Goal: Understand process/instructions: Learn how to perform a task or action

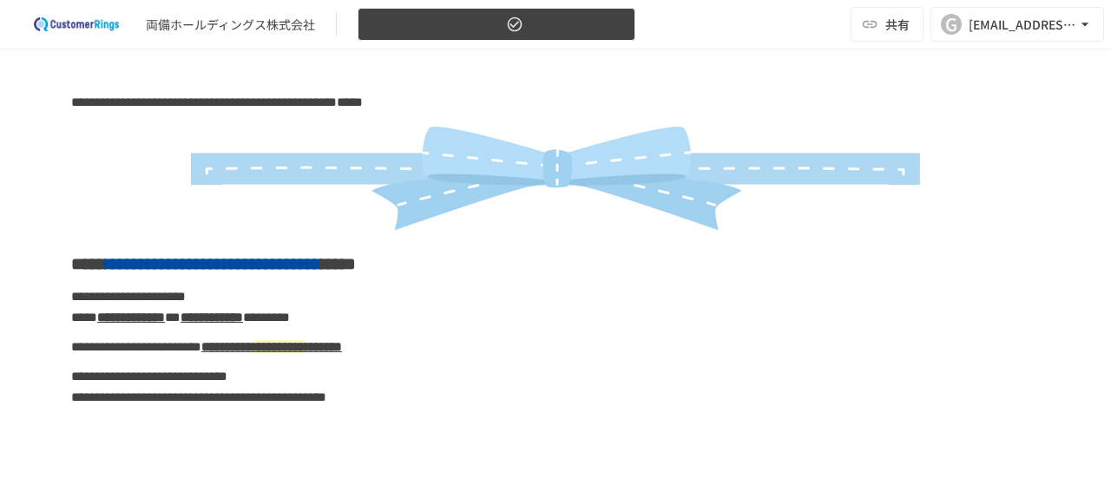
click at [420, 27] on span "はじめにお読みください" at bounding box center [436, 25] width 134 height 22
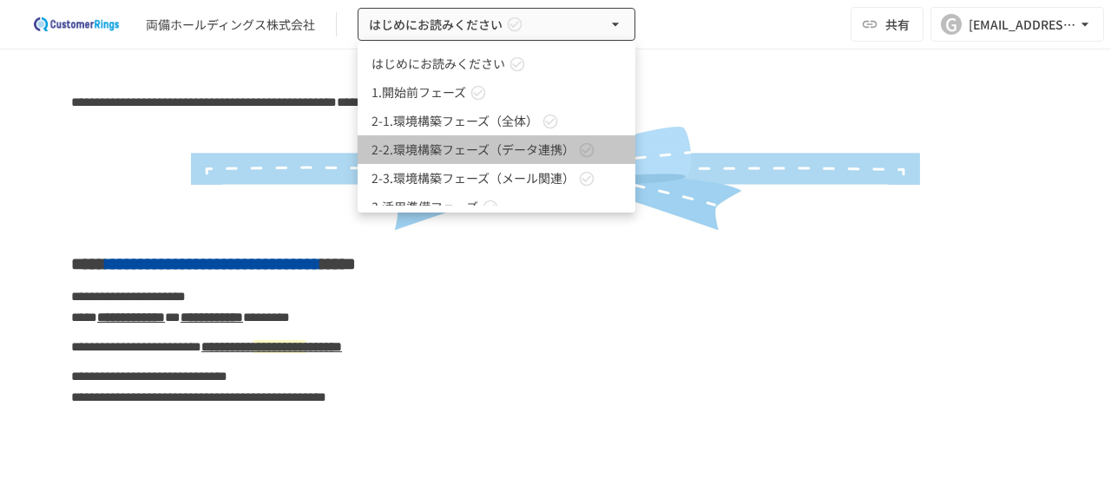
click at [406, 150] on span "2-2.環境構築フェーズ（データ連携）" at bounding box center [472, 150] width 203 height 18
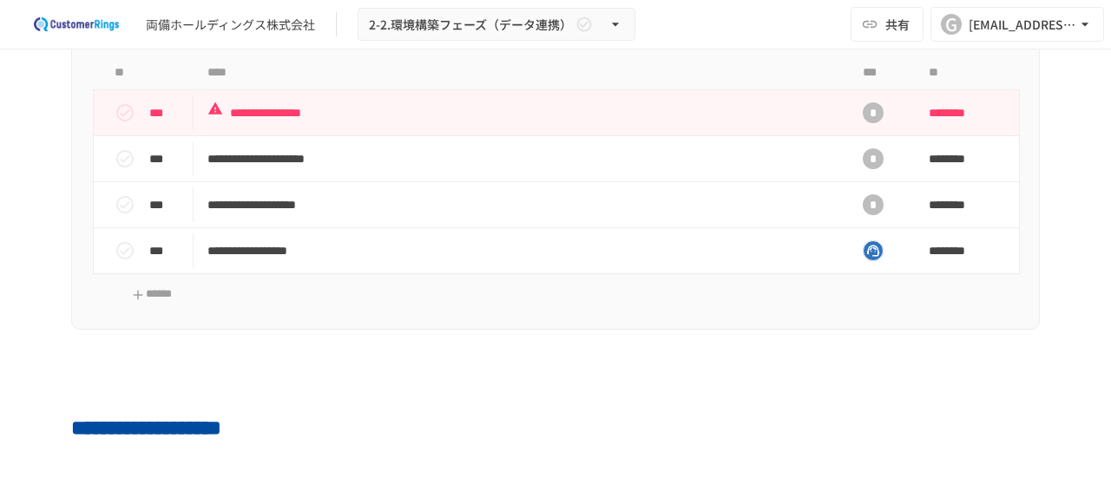
scroll to position [907, 0]
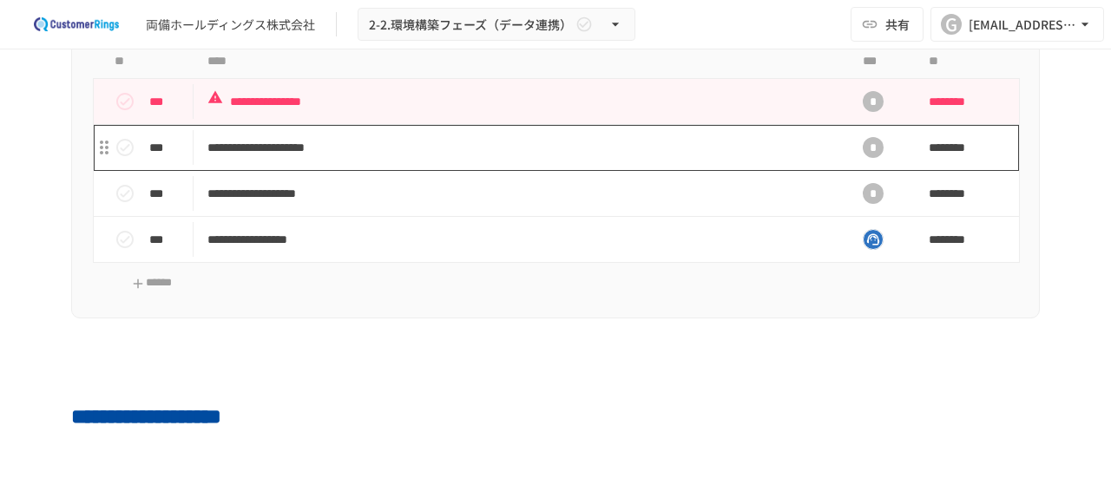
click at [321, 138] on p "**********" at bounding box center [519, 148] width 624 height 22
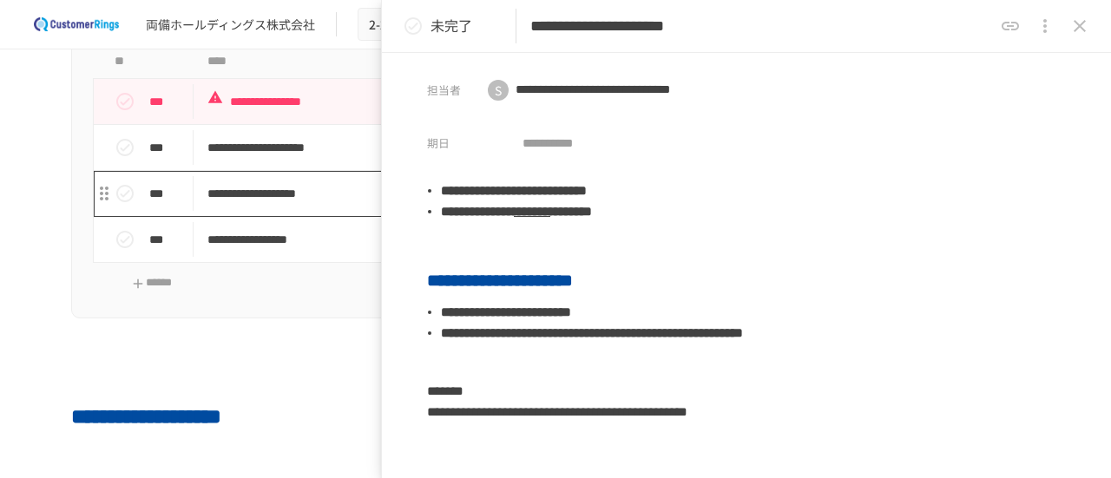
click at [305, 186] on p "**********" at bounding box center [519, 194] width 624 height 22
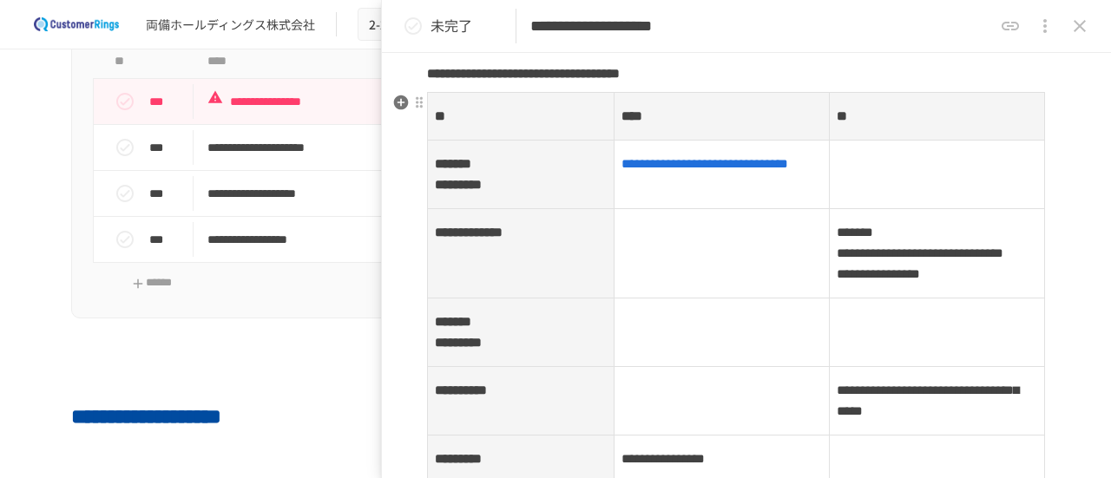
scroll to position [299, 0]
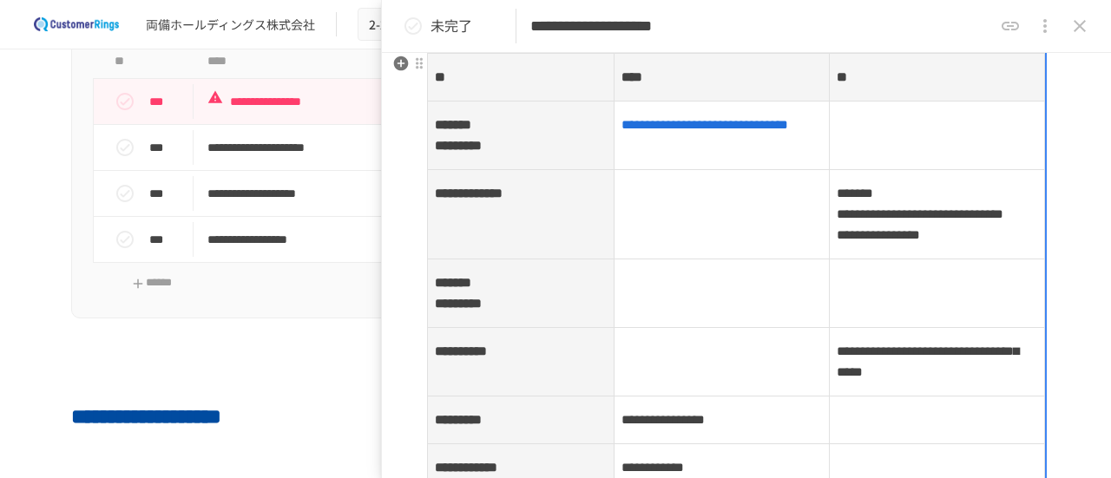
click at [838, 246] on p "**********" at bounding box center [936, 214] width 200 height 64
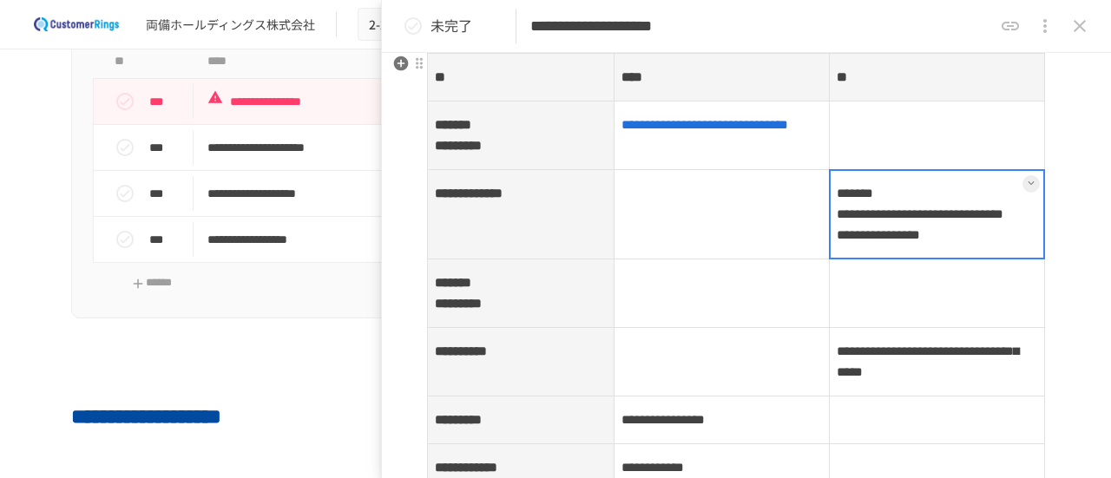
click at [838, 213] on td "**********" at bounding box center [936, 214] width 215 height 89
drag, startPoint x: 838, startPoint y: 213, endPoint x: 871, endPoint y: 232, distance: 38.1
click at [871, 232] on div at bounding box center [937, 214] width 216 height 90
click at [898, 241] on div at bounding box center [937, 214] width 216 height 90
drag, startPoint x: 901, startPoint y: 240, endPoint x: 836, endPoint y: 233, distance: 64.6
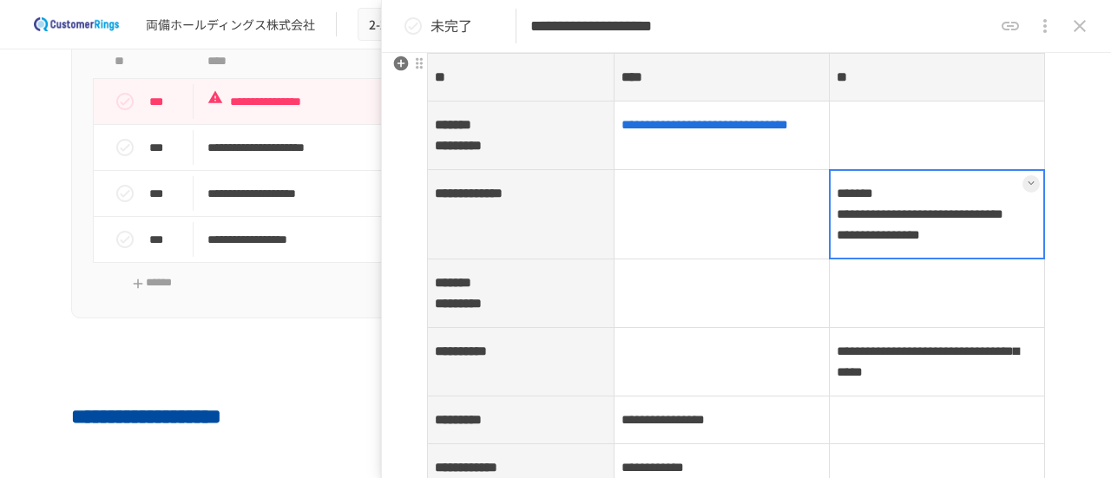
click at [836, 235] on div at bounding box center [937, 214] width 216 height 90
click at [835, 223] on div at bounding box center [937, 214] width 216 height 90
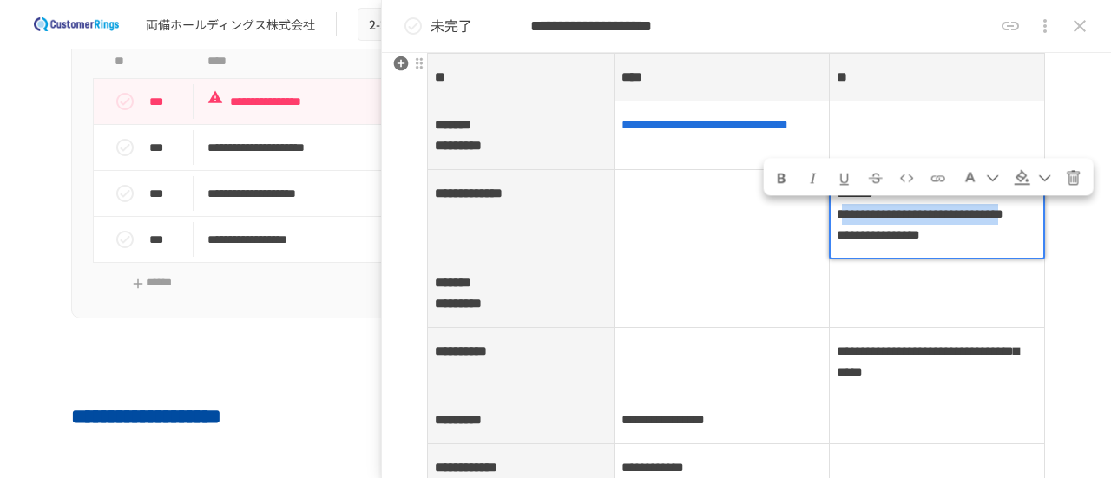
drag, startPoint x: 837, startPoint y: 213, endPoint x: 904, endPoint y: 240, distance: 72.3
click at [904, 220] on span "**********" at bounding box center [919, 213] width 167 height 13
copy span "**********"
click at [637, 218] on td at bounding box center [721, 214] width 215 height 89
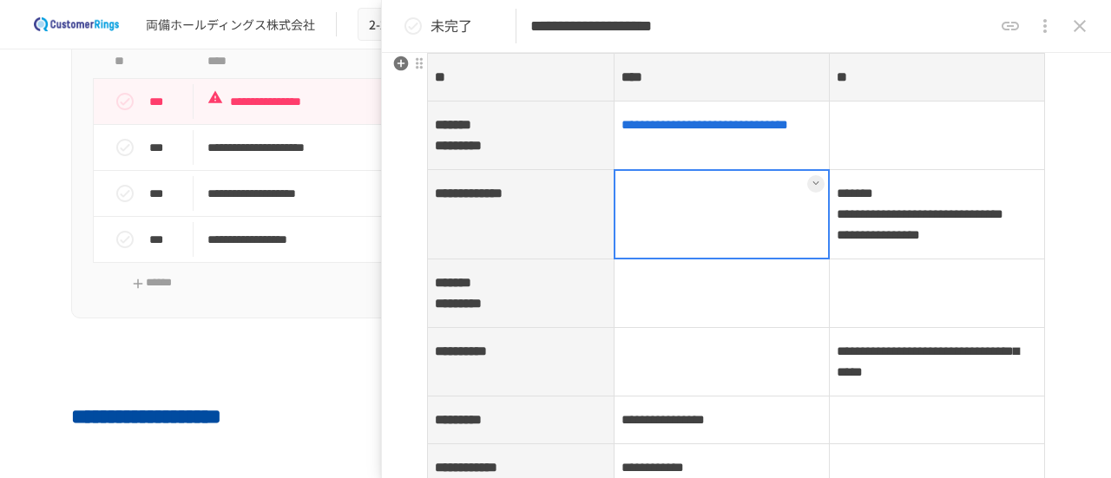
click at [652, 218] on div at bounding box center [721, 214] width 216 height 90
click at [653, 218] on div at bounding box center [721, 214] width 216 height 90
click at [663, 237] on div at bounding box center [721, 214] width 216 height 90
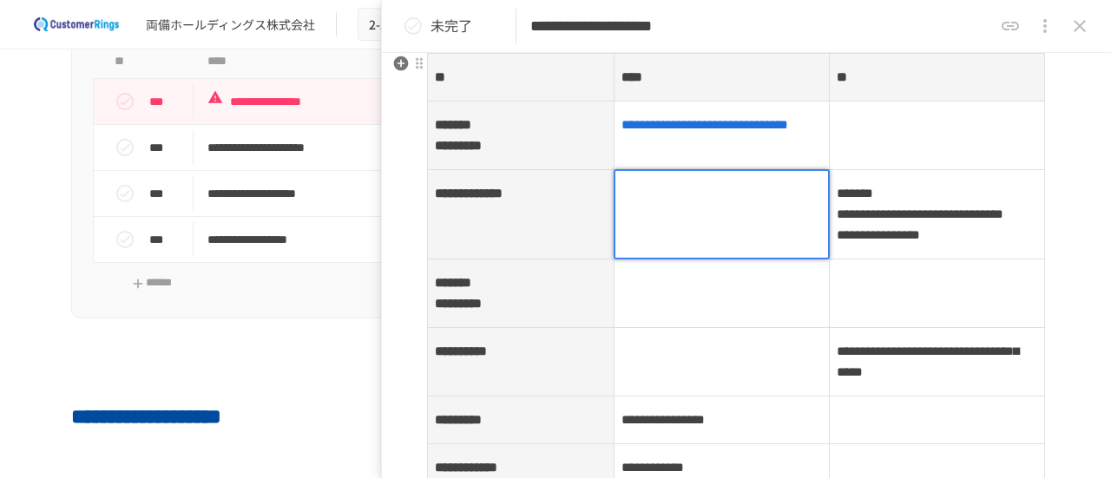
click at [663, 237] on div at bounding box center [721, 214] width 216 height 90
click at [706, 225] on div at bounding box center [721, 214] width 216 height 90
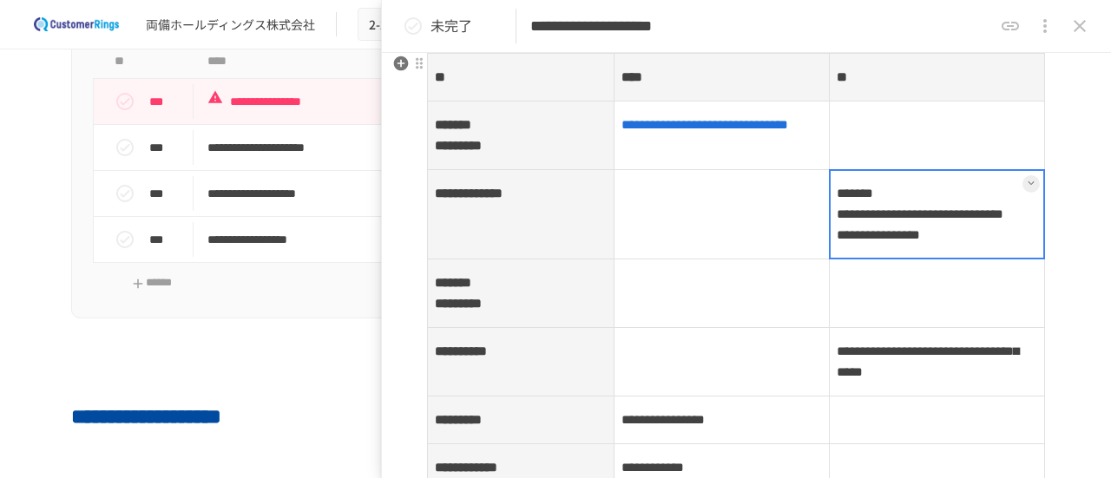
click at [934, 228] on td "**********" at bounding box center [936, 214] width 215 height 89
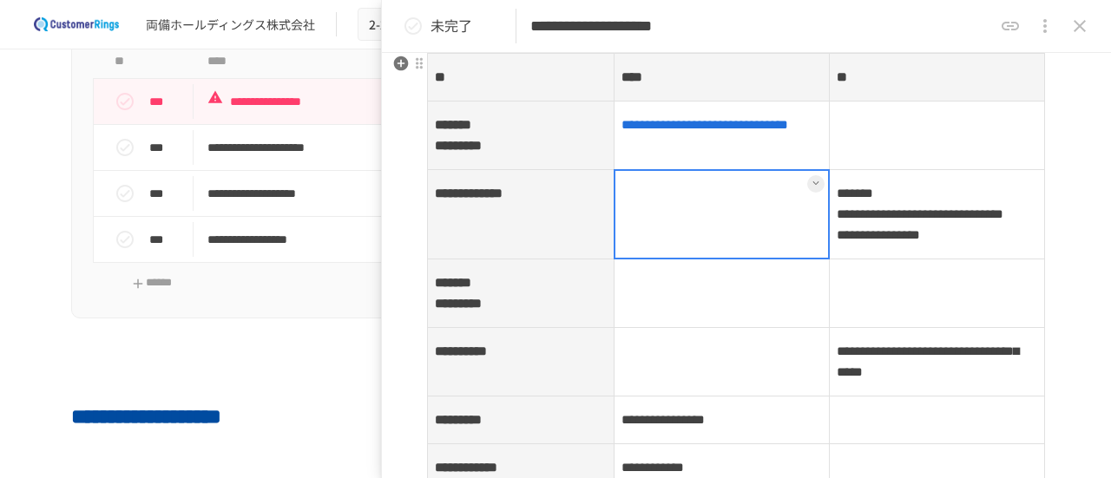
click at [773, 250] on td at bounding box center [721, 214] width 215 height 89
click at [775, 246] on div at bounding box center [721, 214] width 216 height 90
click at [772, 233] on div at bounding box center [721, 214] width 216 height 90
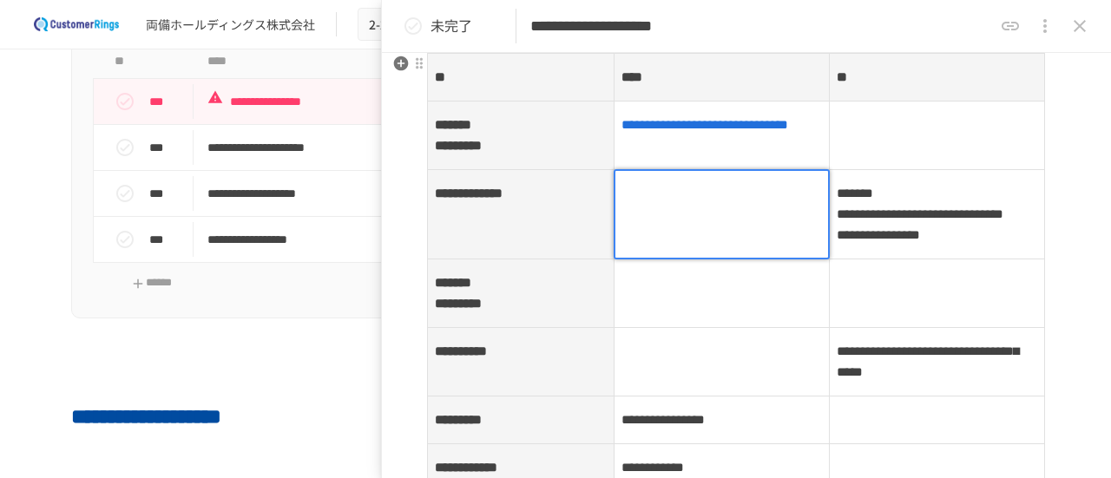
click at [772, 233] on div at bounding box center [721, 214] width 216 height 90
click at [737, 223] on div at bounding box center [721, 214] width 216 height 90
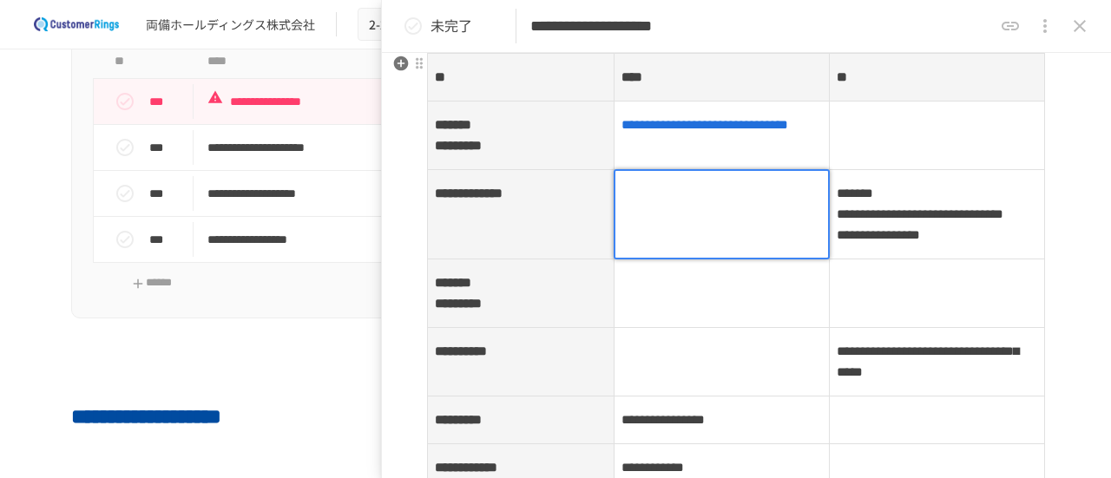
click at [737, 223] on div at bounding box center [721, 214] width 216 height 90
click at [810, 180] on div at bounding box center [721, 214] width 216 height 90
click at [739, 198] on p at bounding box center [721, 193] width 200 height 23
click at [715, 328] on td at bounding box center [721, 293] width 215 height 69
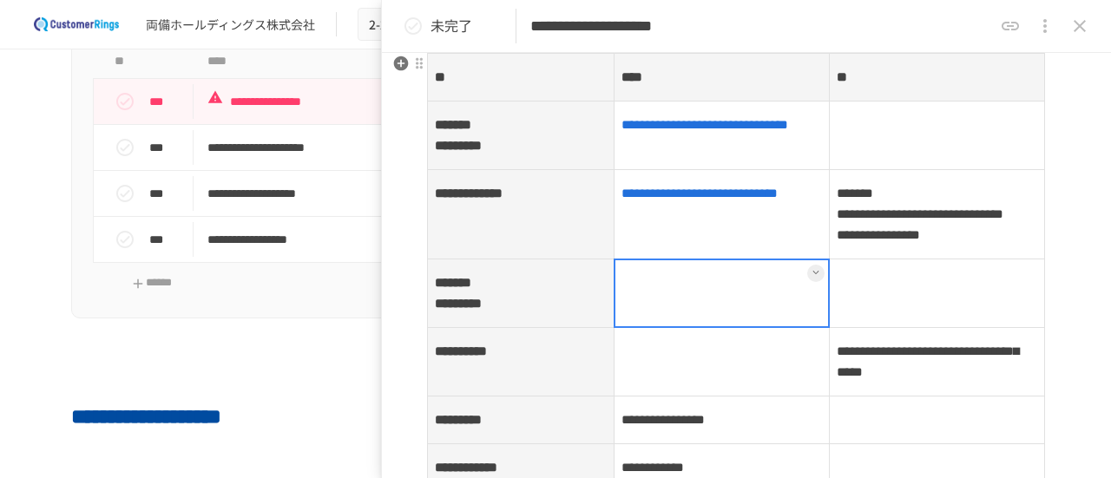
click at [733, 328] on div at bounding box center [721, 293] width 216 height 69
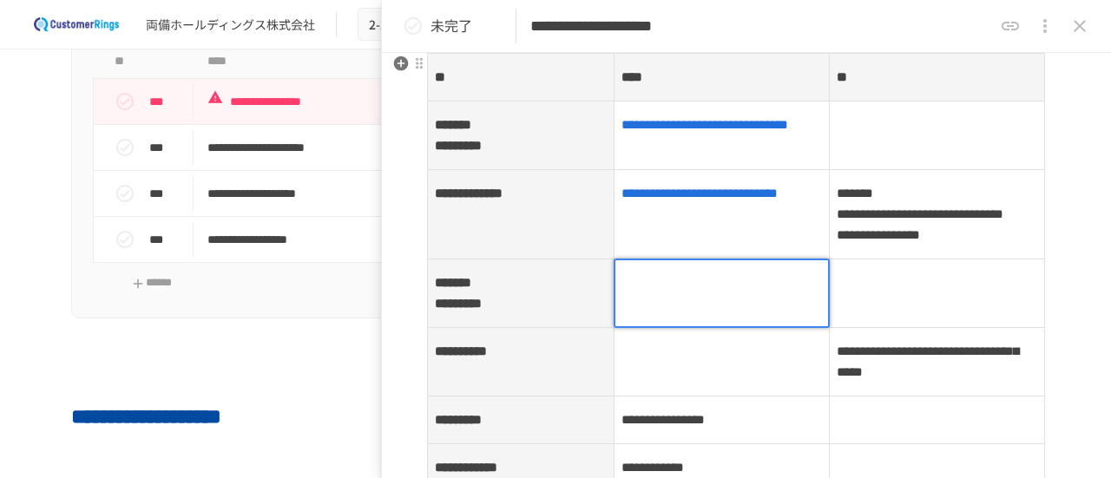
click at [733, 328] on div at bounding box center [721, 293] width 216 height 69
click at [732, 328] on div at bounding box center [721, 293] width 216 height 69
click at [729, 328] on div at bounding box center [721, 293] width 216 height 69
click at [722, 294] on p at bounding box center [721, 283] width 200 height 23
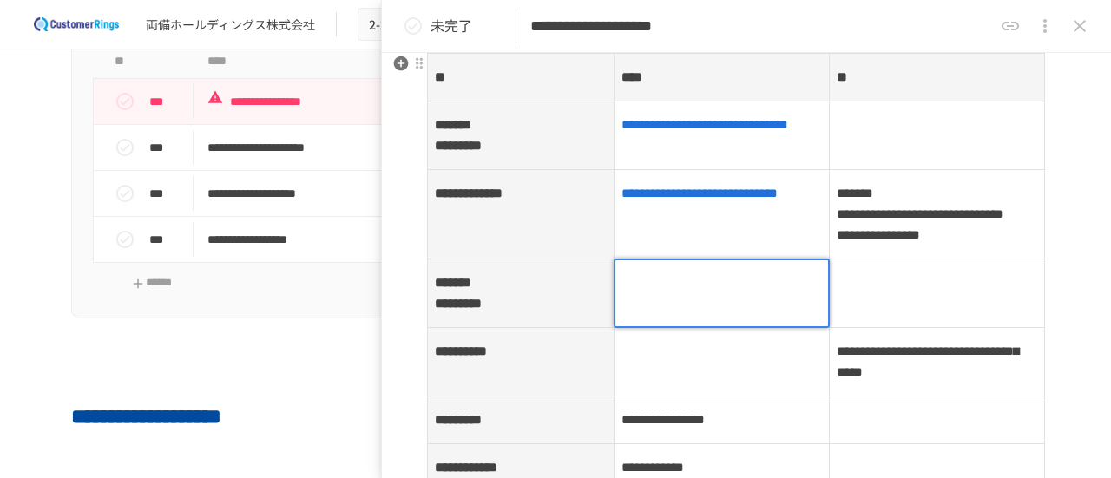
click at [722, 294] on p at bounding box center [721, 283] width 200 height 23
click at [704, 396] on td at bounding box center [721, 362] width 215 height 69
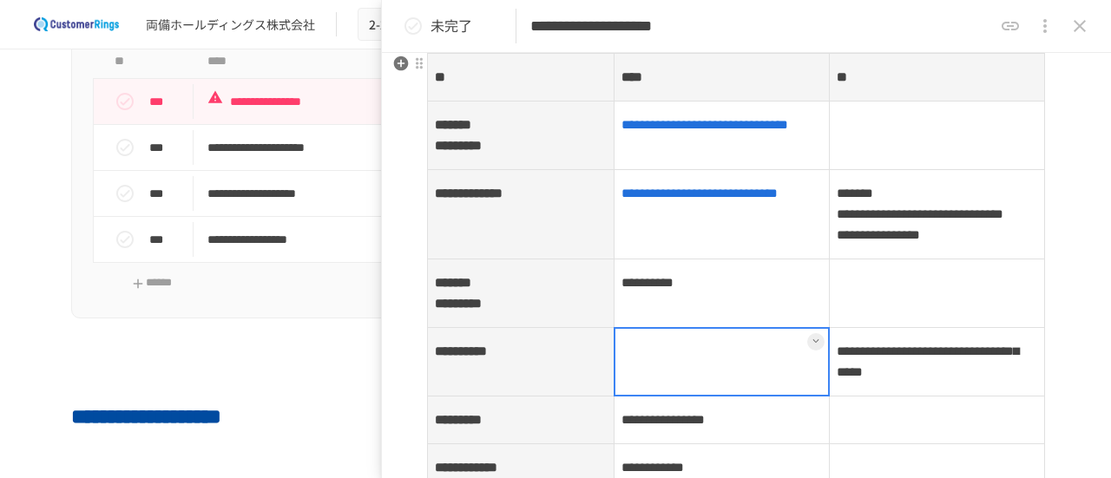
scroll to position [386, 0]
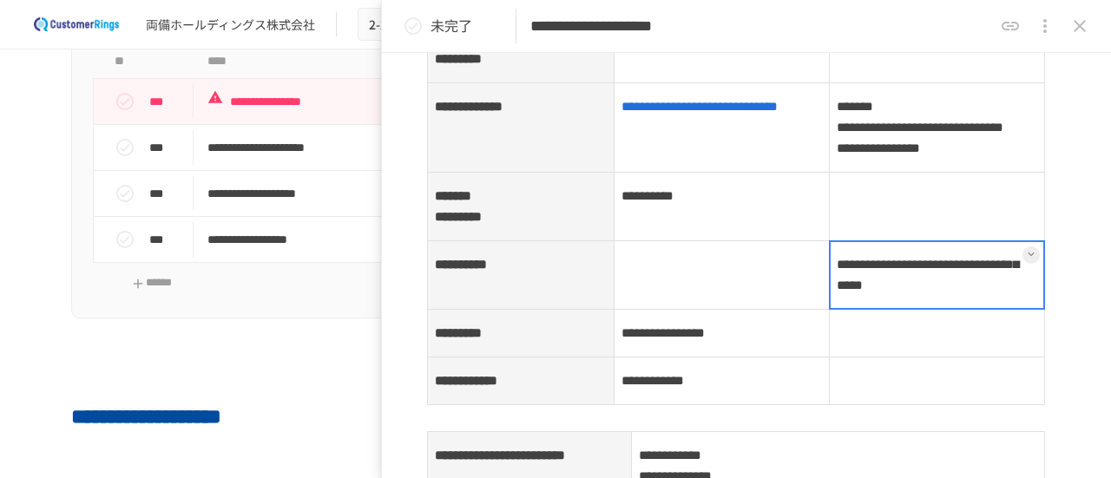
click at [836, 305] on td "**********" at bounding box center [936, 275] width 215 height 69
